Goal: Register for event/course

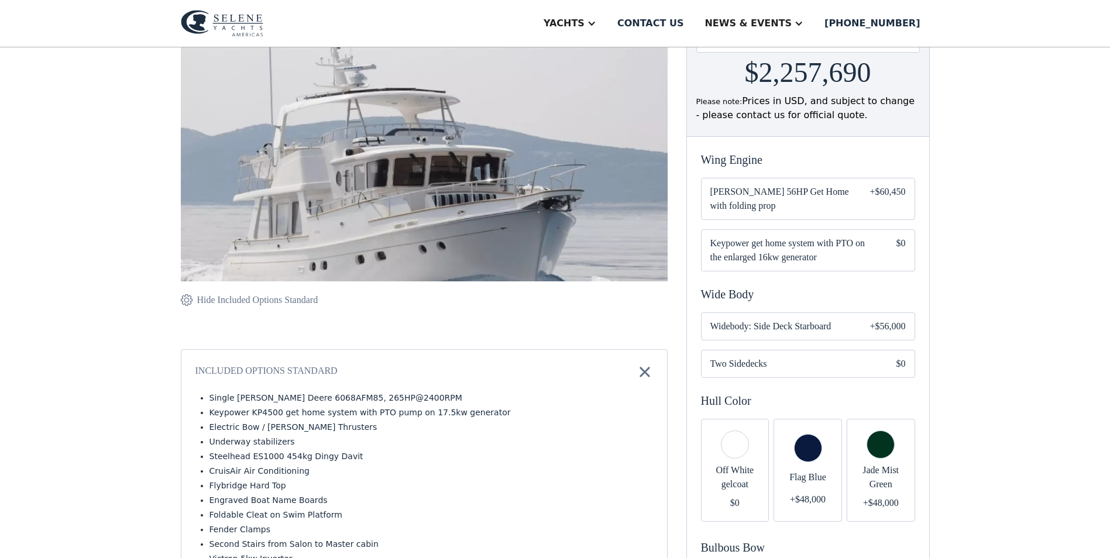
scroll to position [176, 0]
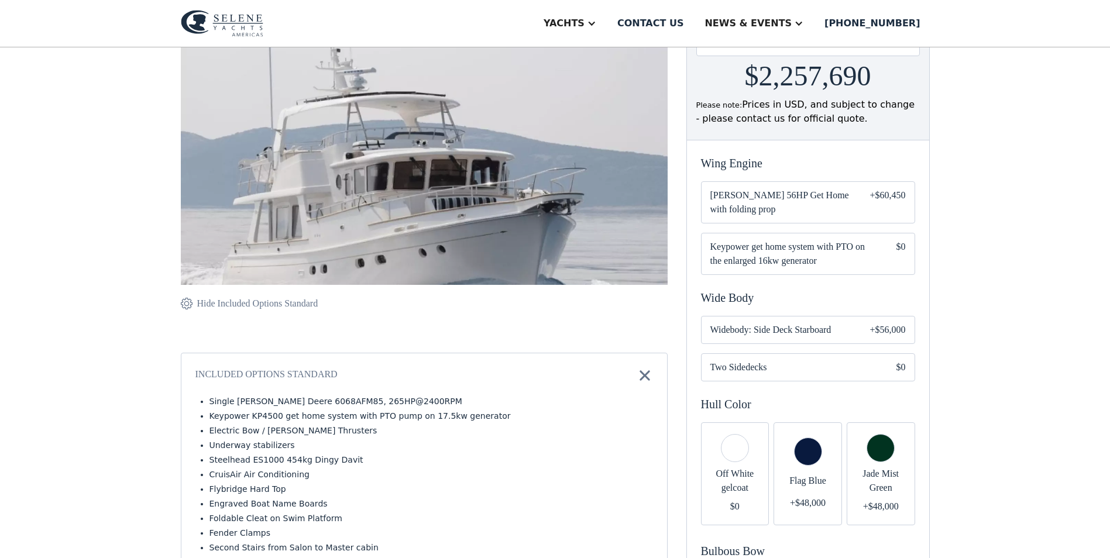
click at [840, 246] on span "Keypower get home system with PTO on the enlarged 16kw generator" at bounding box center [793, 254] width 167 height 28
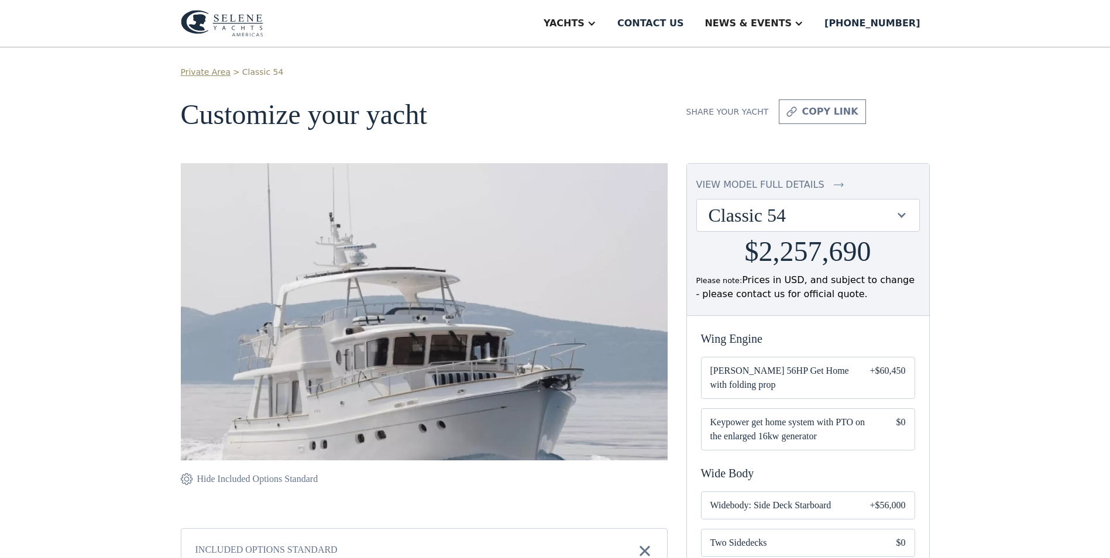
click at [811, 230] on div "Classic 54" at bounding box center [808, 215] width 222 height 32
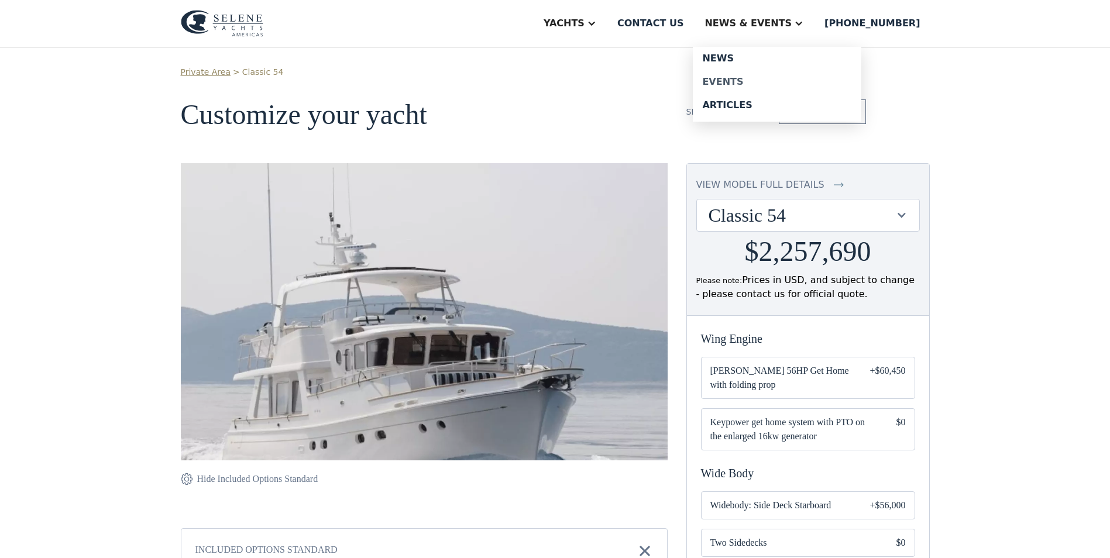
click at [762, 82] on div "Events" at bounding box center [777, 81] width 150 height 9
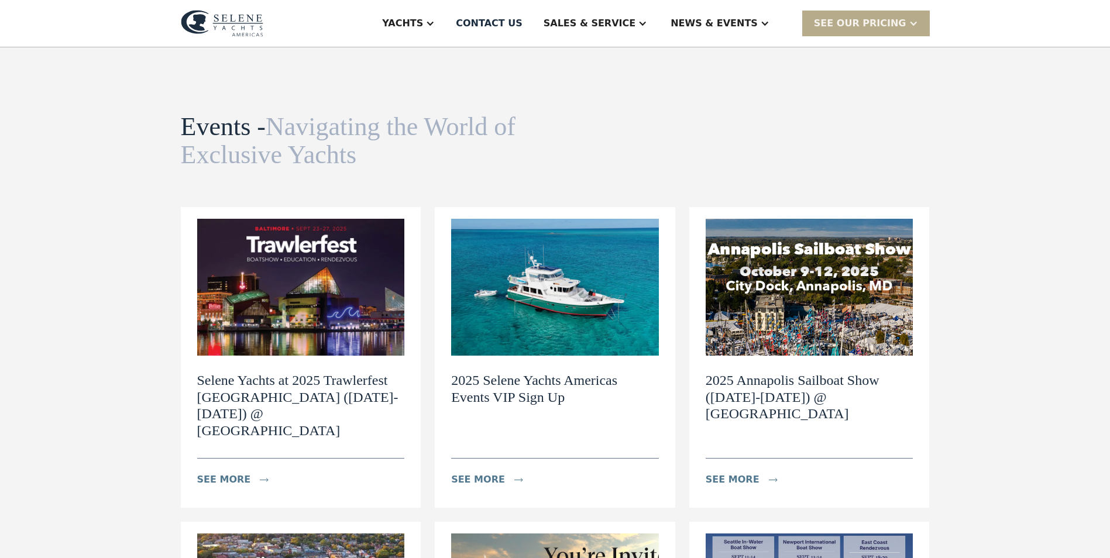
click at [620, 355] on img at bounding box center [555, 287] width 208 height 137
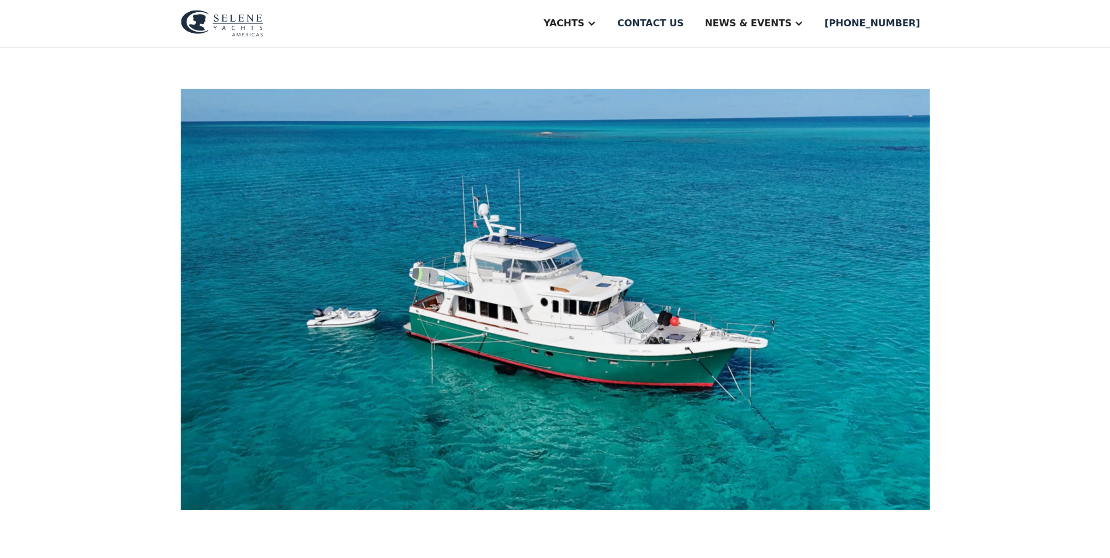
scroll to position [351, 0]
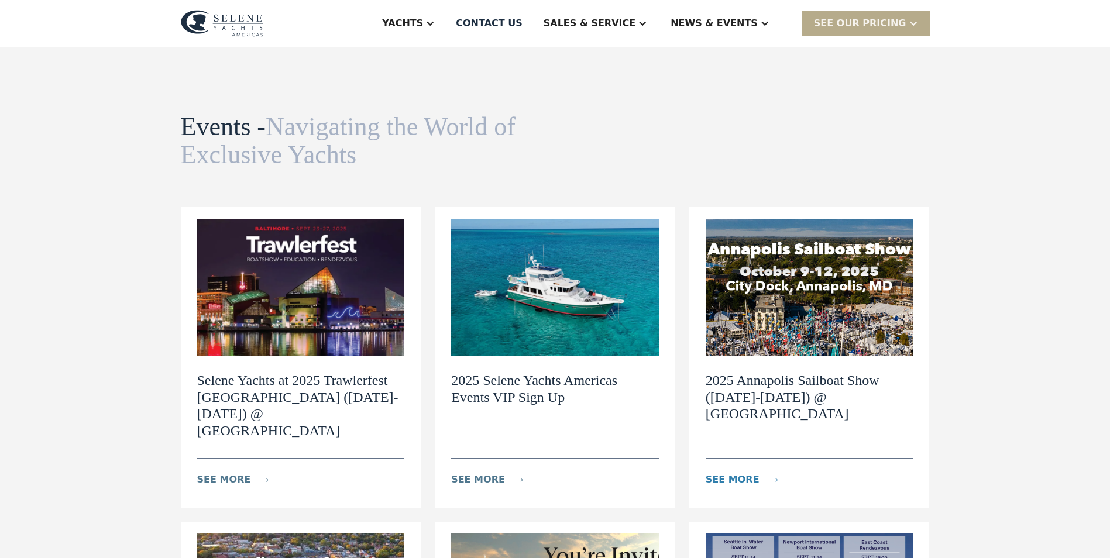
click at [744, 472] on div "see more" at bounding box center [749, 479] width 86 height 23
